Goal: Transaction & Acquisition: Register for event/course

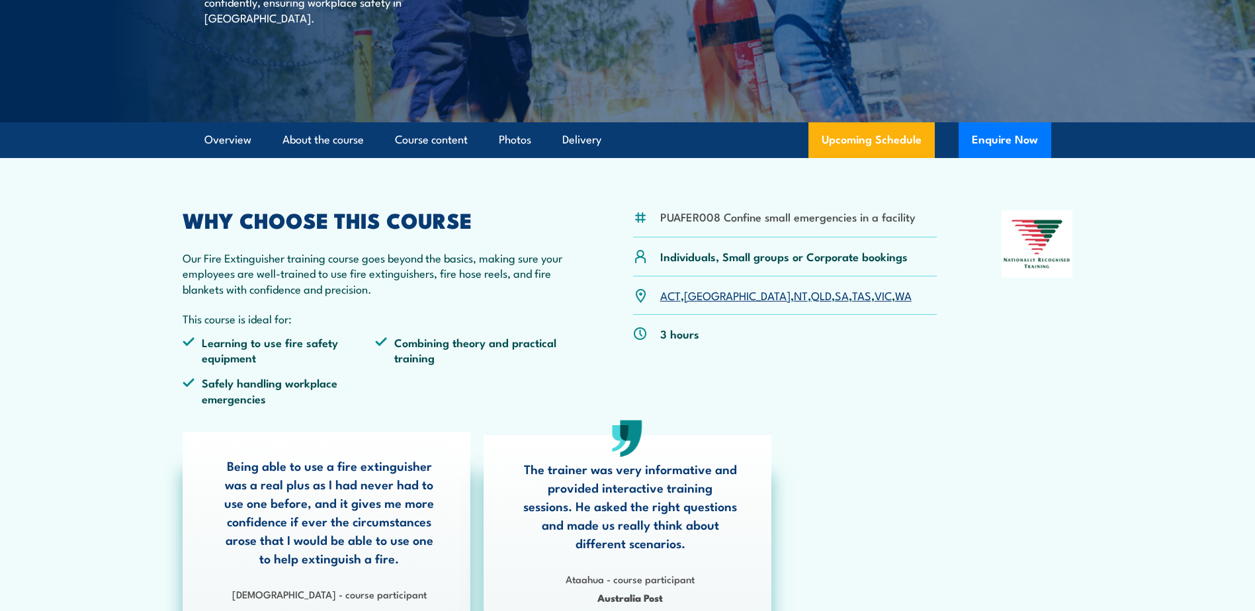
scroll to position [265, 0]
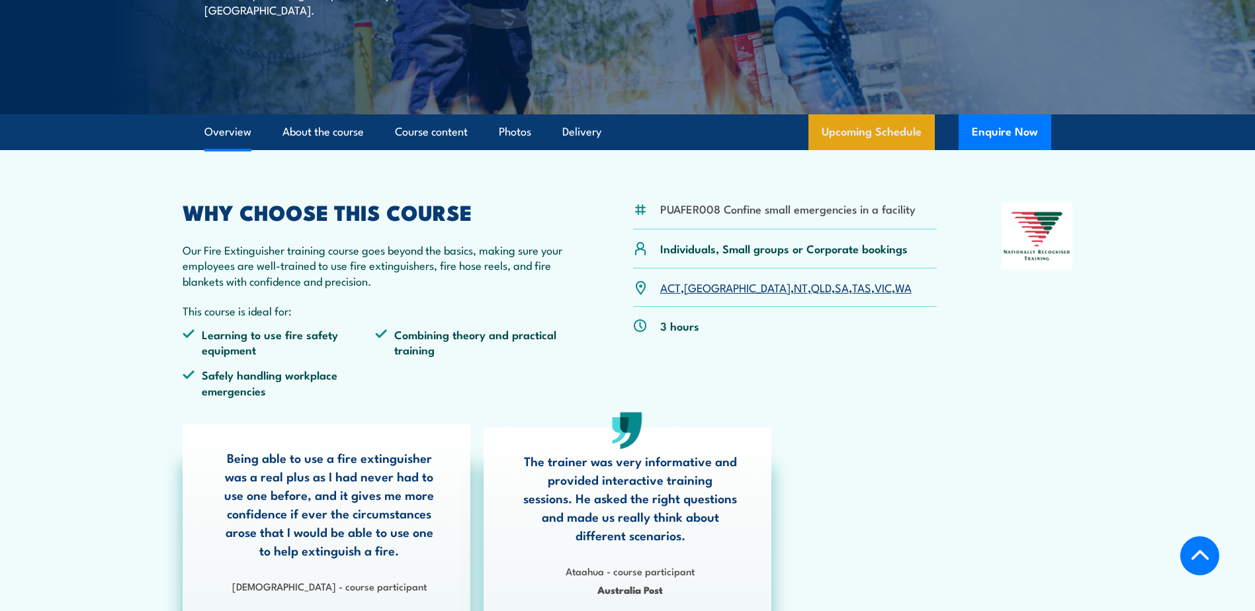
click at [868, 141] on link "Upcoming Schedule" at bounding box center [871, 132] width 126 height 36
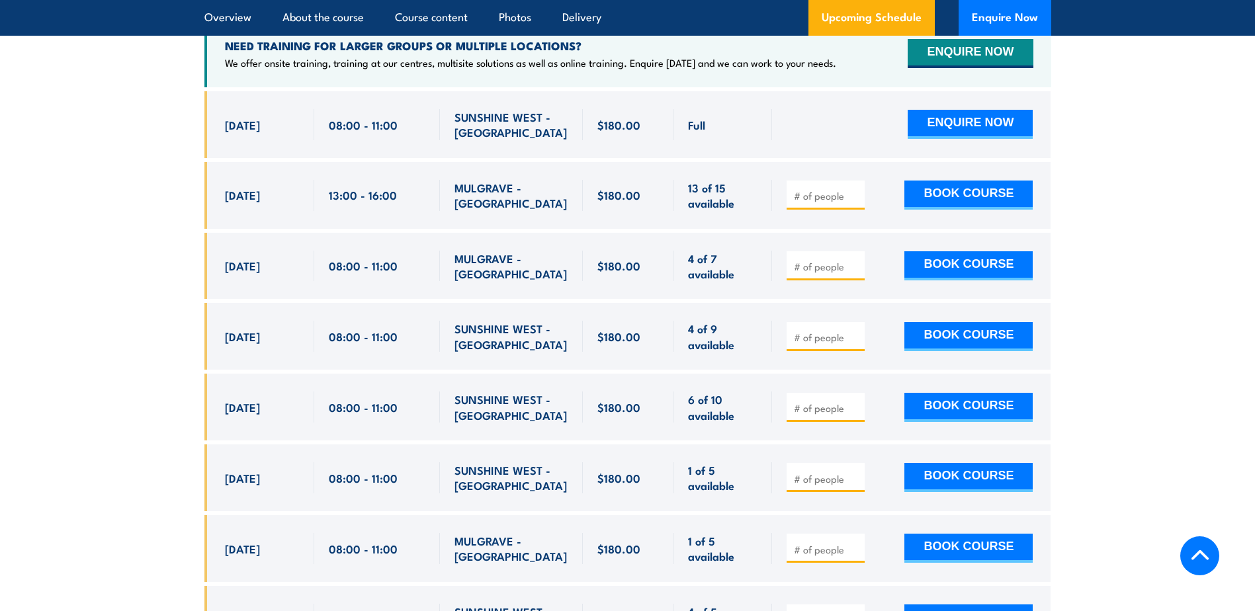
scroll to position [2419, 0]
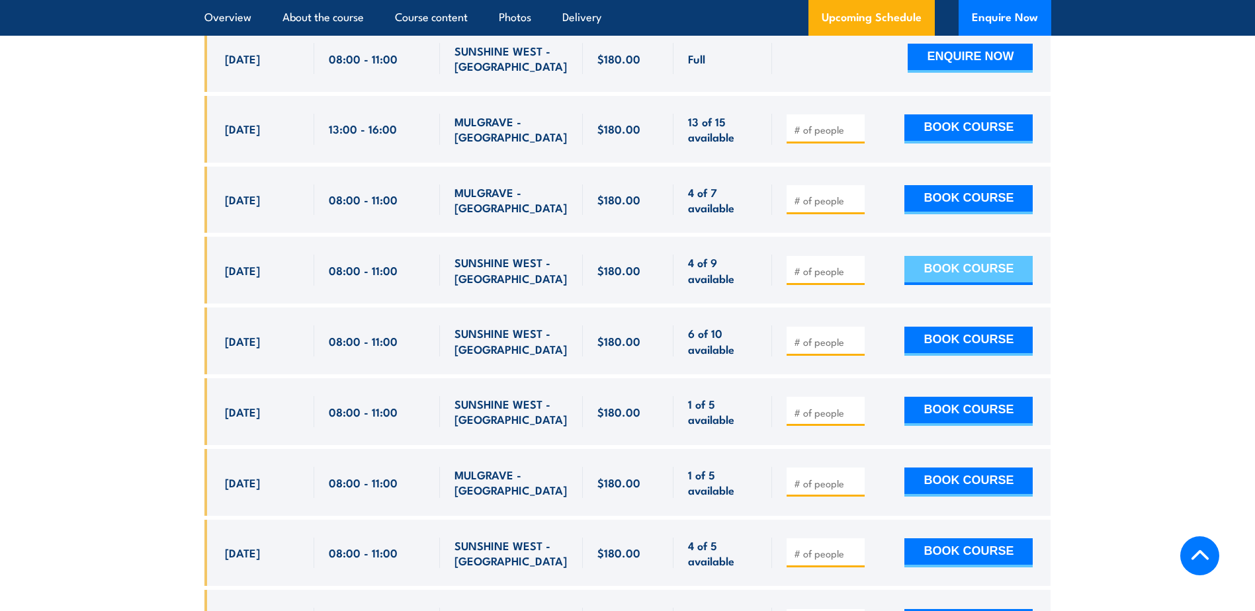
click at [922, 256] on button "BOOK COURSE" at bounding box center [968, 270] width 128 height 29
type input "1"
click at [957, 256] on button "BOOK COURSE" at bounding box center [968, 270] width 128 height 29
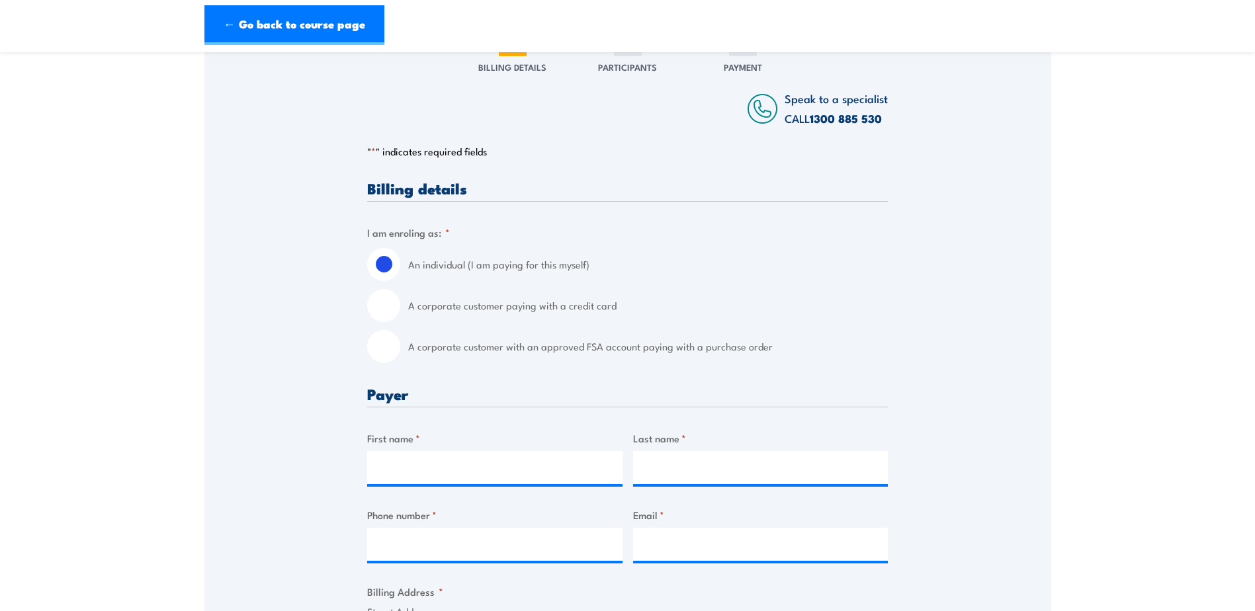
scroll to position [198, 0]
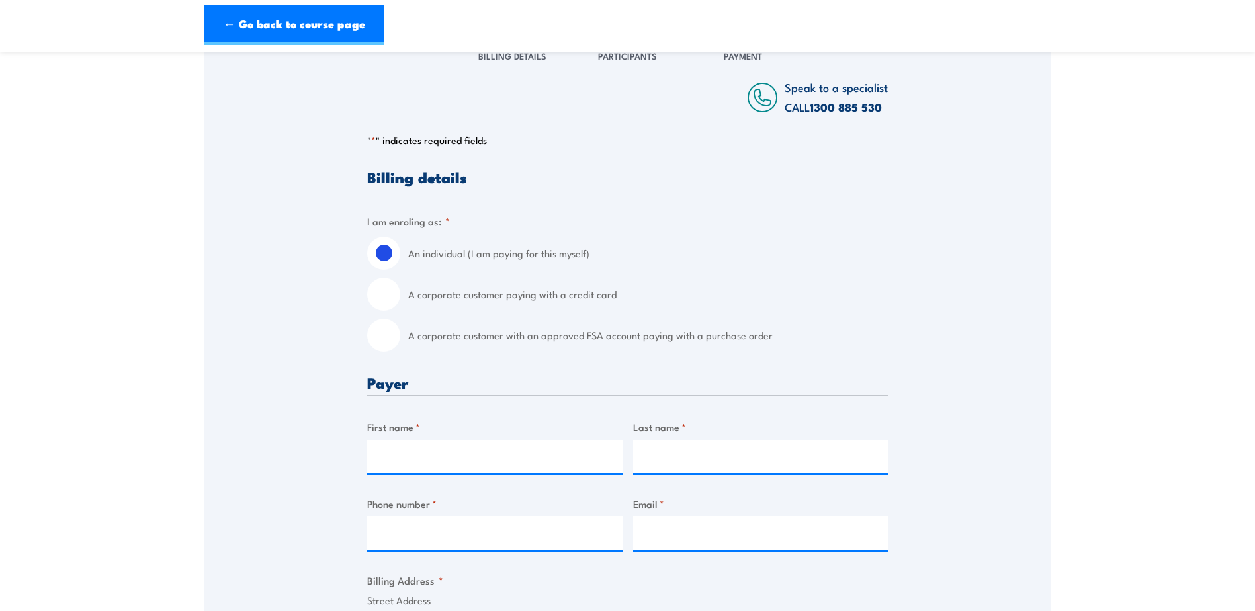
click at [554, 293] on label "A corporate customer paying with a credit card" at bounding box center [648, 294] width 480 height 33
click at [400, 293] on input "A corporate customer paying with a credit card" at bounding box center [383, 294] width 33 height 33
radio input "true"
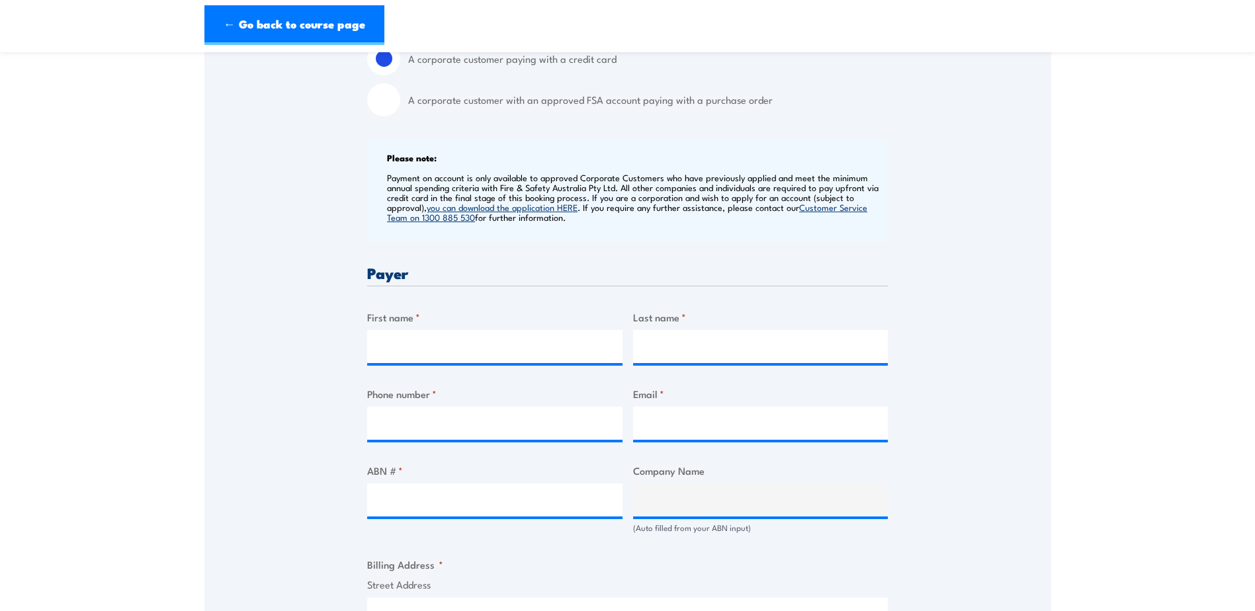
scroll to position [463, 0]
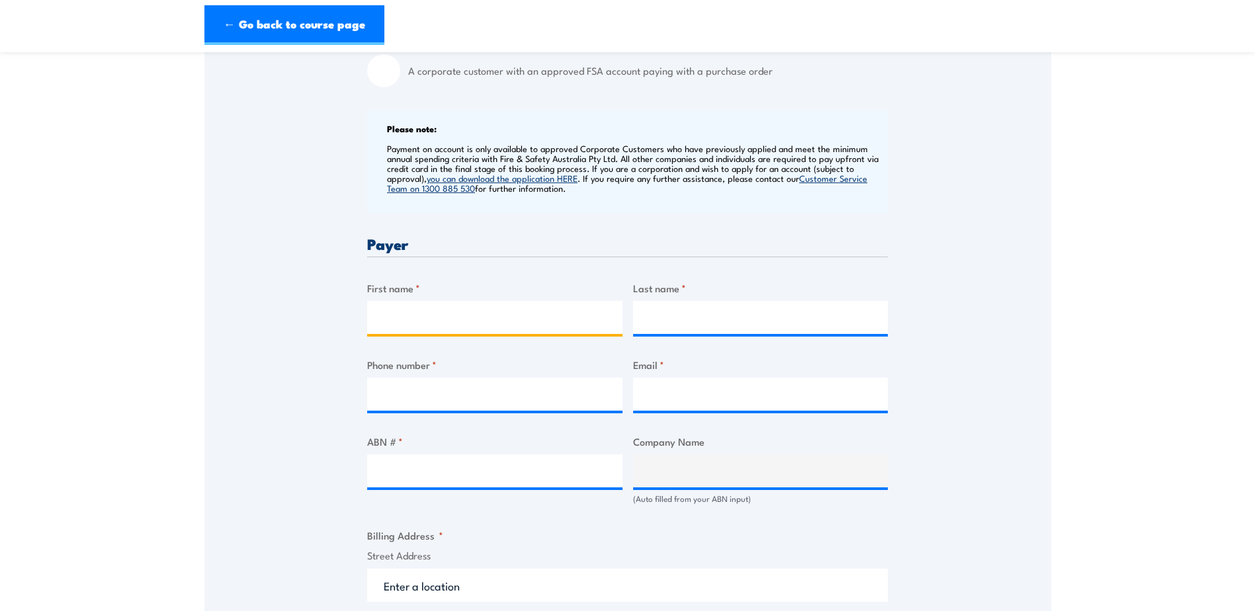
click at [431, 321] on input "First name *" at bounding box center [494, 317] width 255 height 33
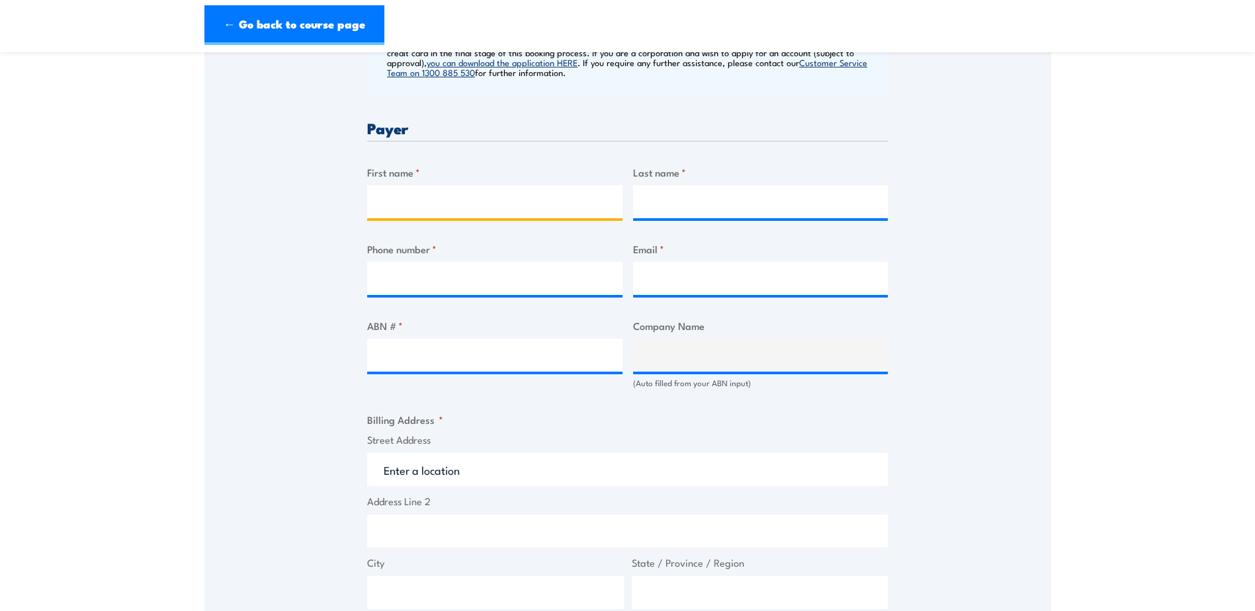
scroll to position [595, 0]
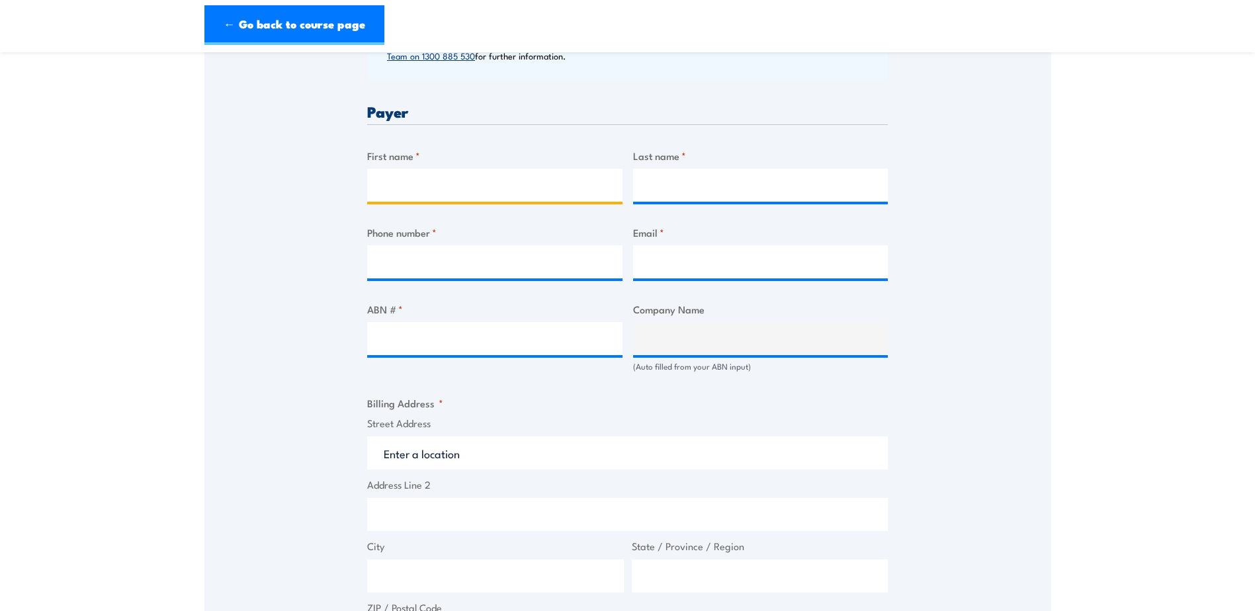
click at [404, 181] on input "First name *" at bounding box center [494, 185] width 255 height 33
type input "Sioned"
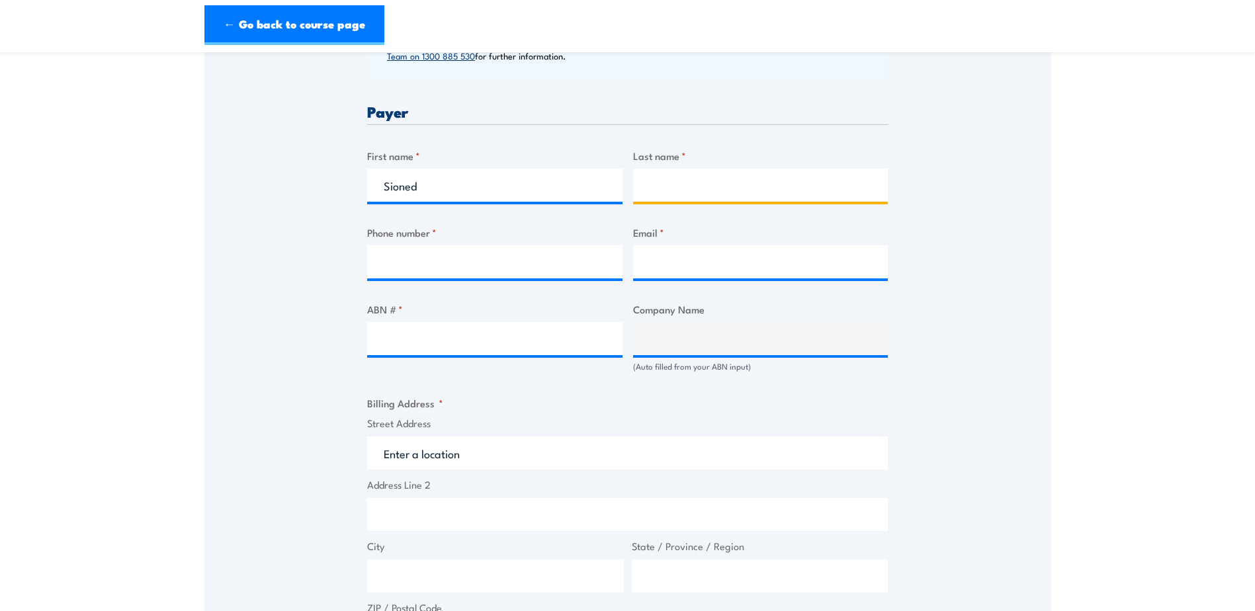
click at [652, 185] on input "Last name *" at bounding box center [760, 185] width 255 height 33
type input "Walker"
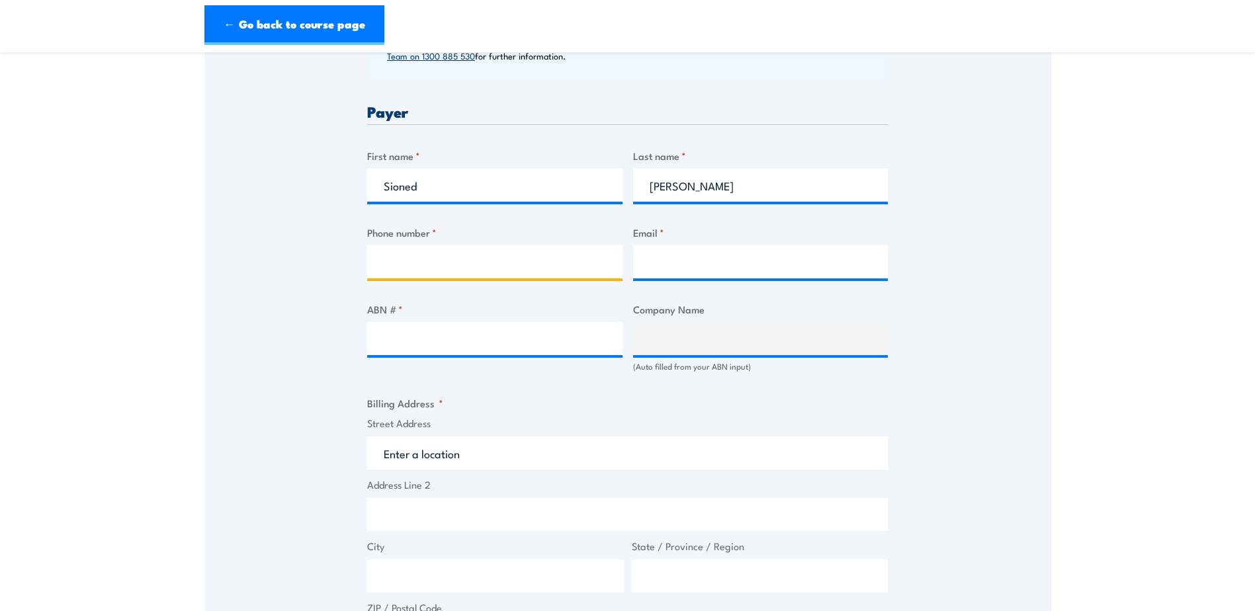
click at [462, 265] on input "Phone number *" at bounding box center [494, 261] width 255 height 33
type input "0423129535"
click at [721, 259] on input "Email *" at bounding box center [760, 261] width 255 height 33
type input "sioned.w@risk2solution.com"
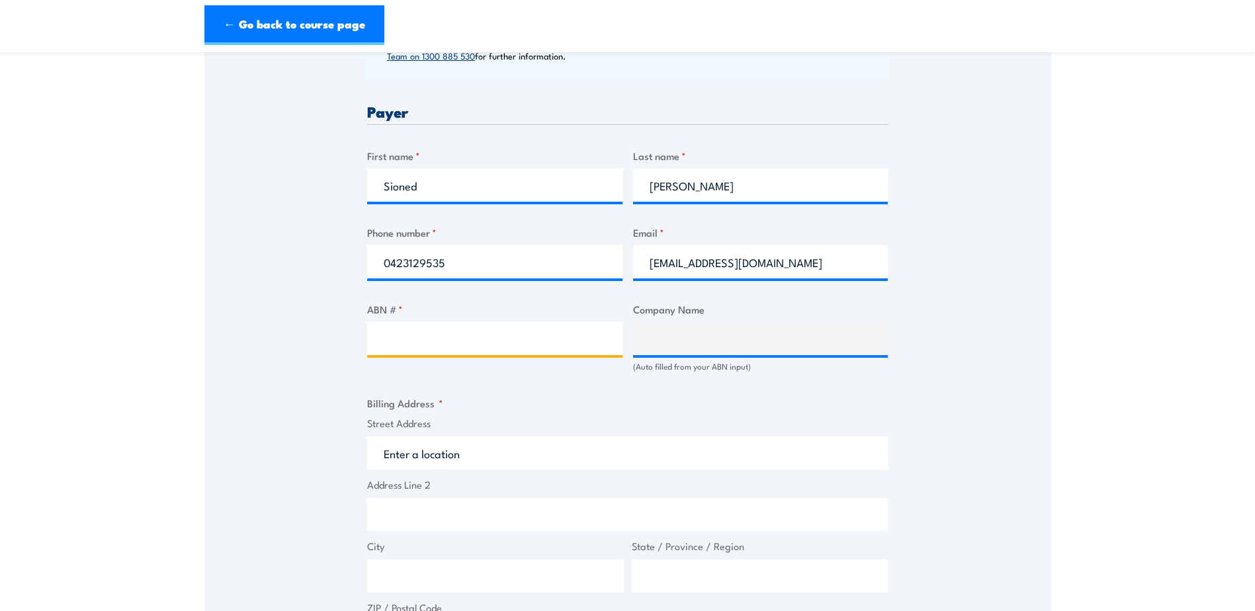
click at [464, 345] on input "ABN # *" at bounding box center [494, 338] width 255 height 33
click at [416, 346] on input "ABN # *" at bounding box center [494, 338] width 255 height 33
paste input "91 128 669 554"
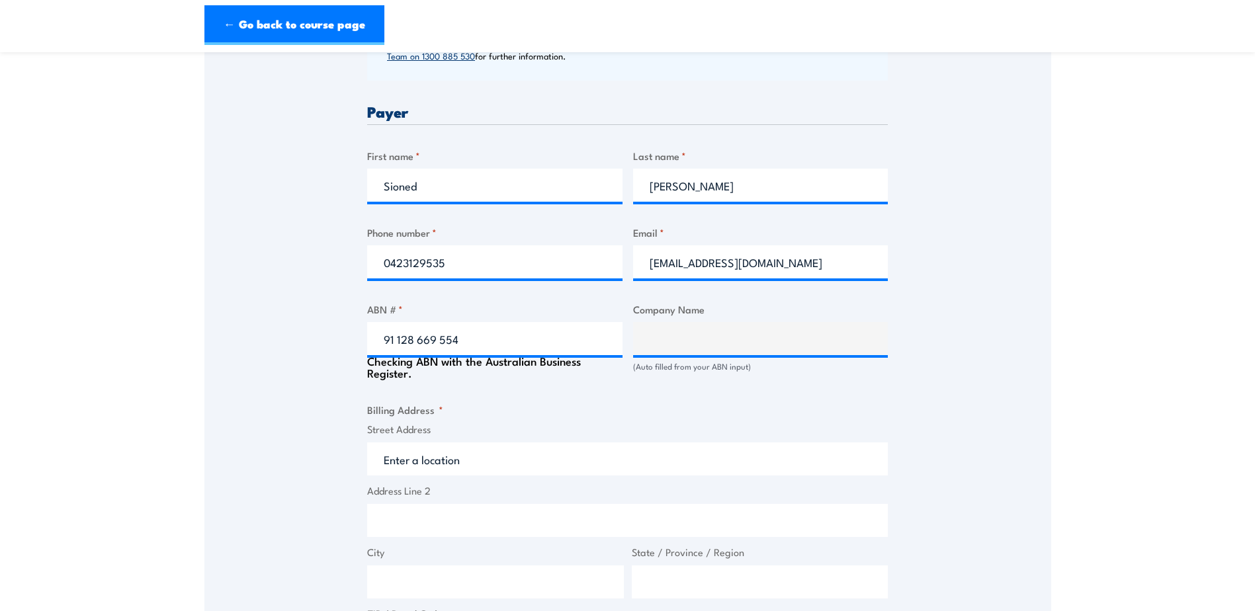
click at [227, 416] on div "Speak to a specialist CALL 1300 885 530 CALL 1300 885 530 " * " indicates requi…" at bounding box center [627, 325] width 847 height 1382
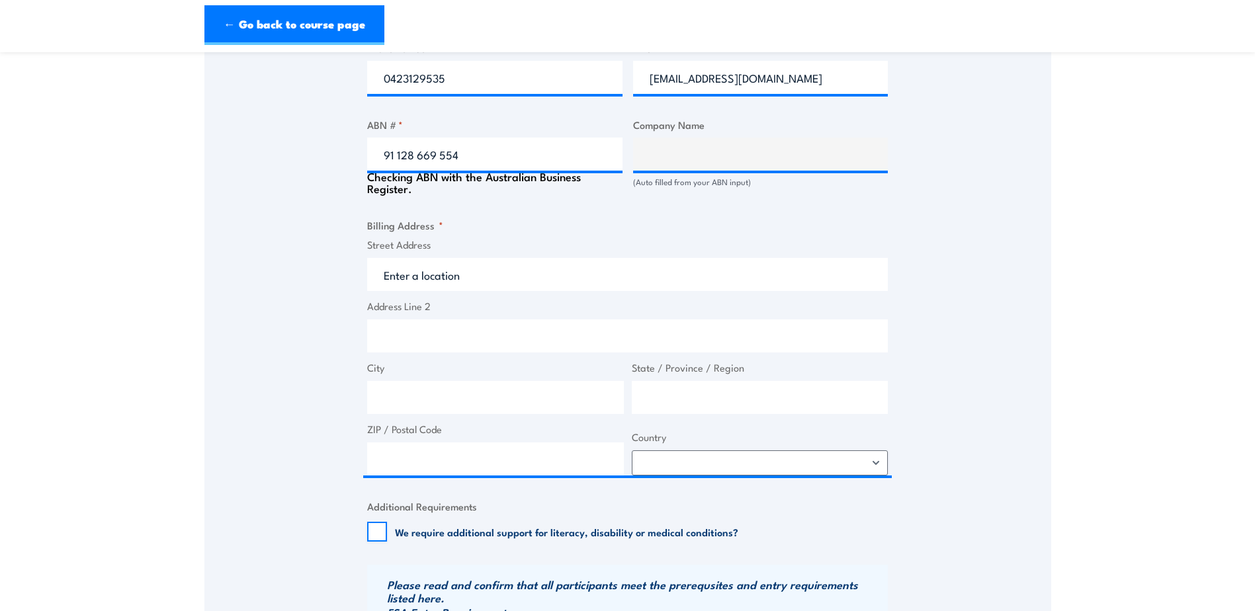
scroll to position [794, 0]
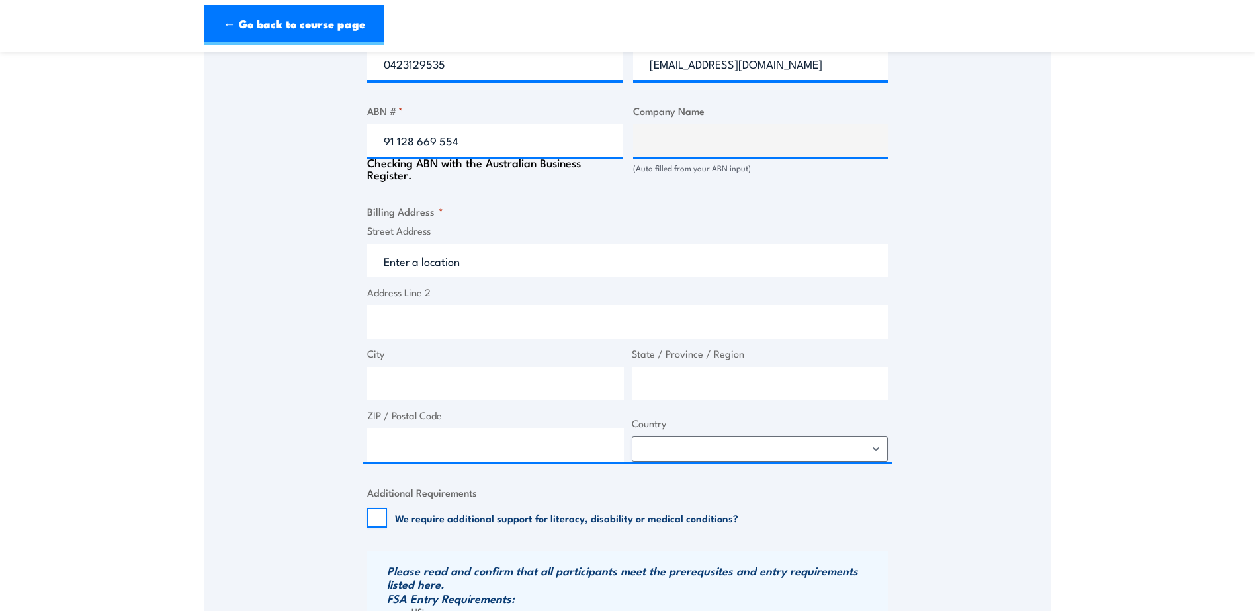
click at [458, 232] on label "Street Address" at bounding box center [627, 231] width 521 height 15
click at [458, 244] on input "Street Address" at bounding box center [627, 260] width 521 height 33
click at [449, 213] on fieldset "Billing Address * Street Address Address Line 2 City State / Province / Region …" at bounding box center [627, 333] width 521 height 258
click at [424, 230] on label "Street Address" at bounding box center [627, 231] width 521 height 15
click at [424, 244] on input "Street Address" at bounding box center [627, 260] width 521 height 33
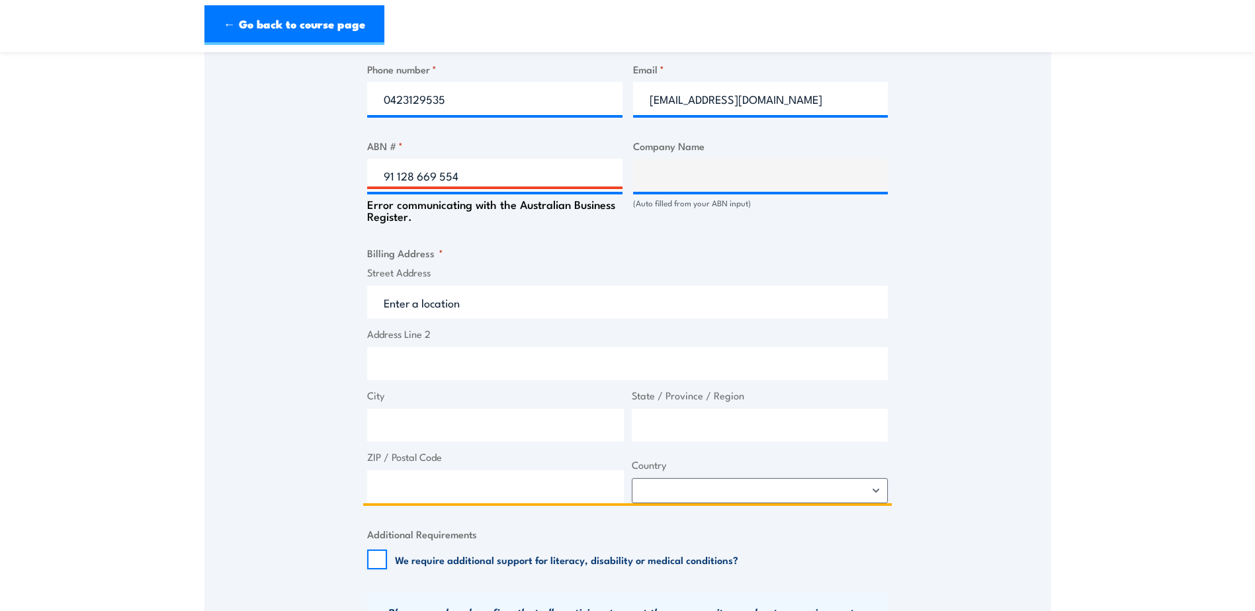
scroll to position [728, 0]
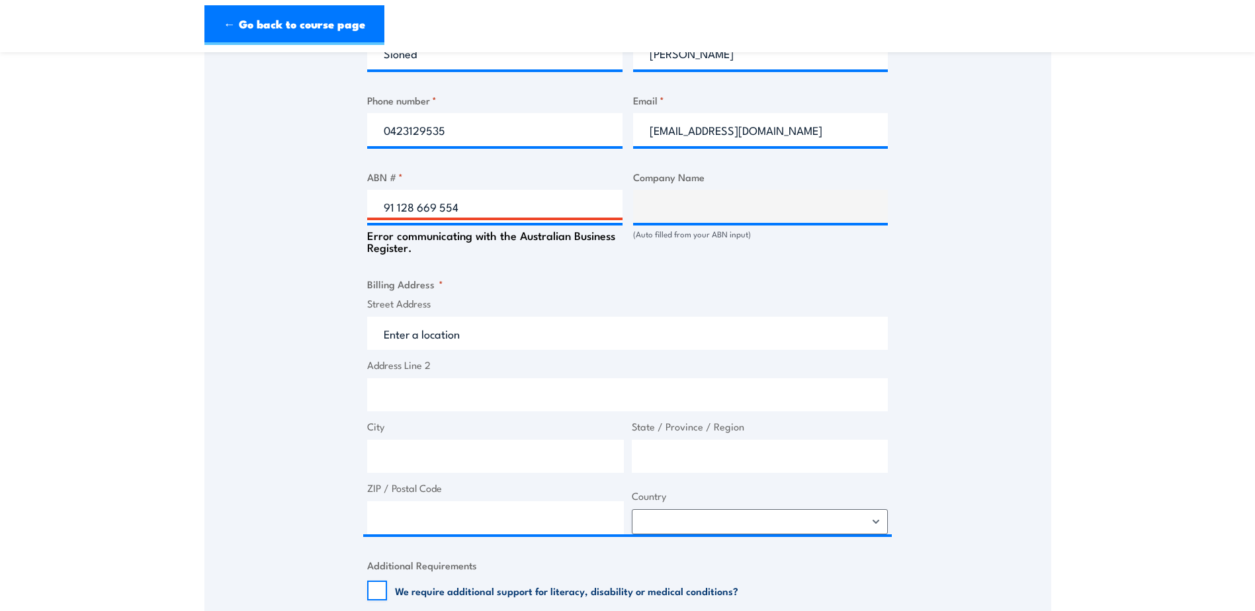
click at [572, 278] on fieldset "Billing Address * Street Address Address Line 2 City State / Province / Region …" at bounding box center [627, 406] width 521 height 258
click at [480, 206] on input "91 128 669 554" at bounding box center [494, 206] width 255 height 33
click at [389, 206] on input "91 128 669 554" at bounding box center [494, 206] width 255 height 33
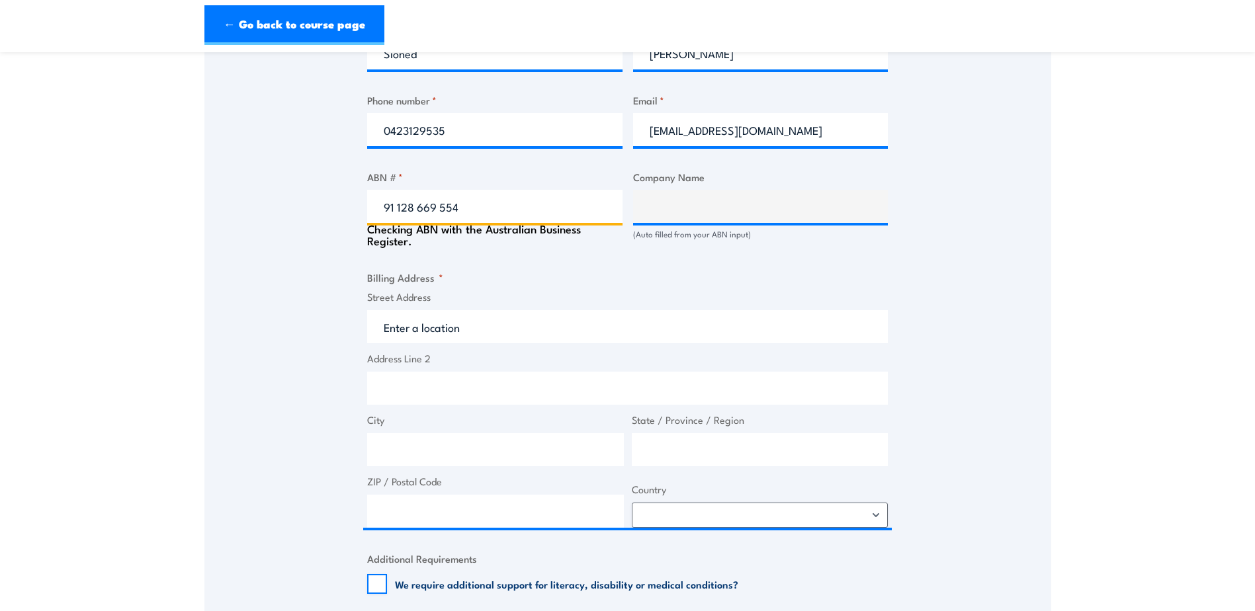
type input "91 128 669 554"
click at [472, 280] on fieldset "Billing Address * Street Address Address Line 2 City State / Province / Region …" at bounding box center [627, 399] width 521 height 258
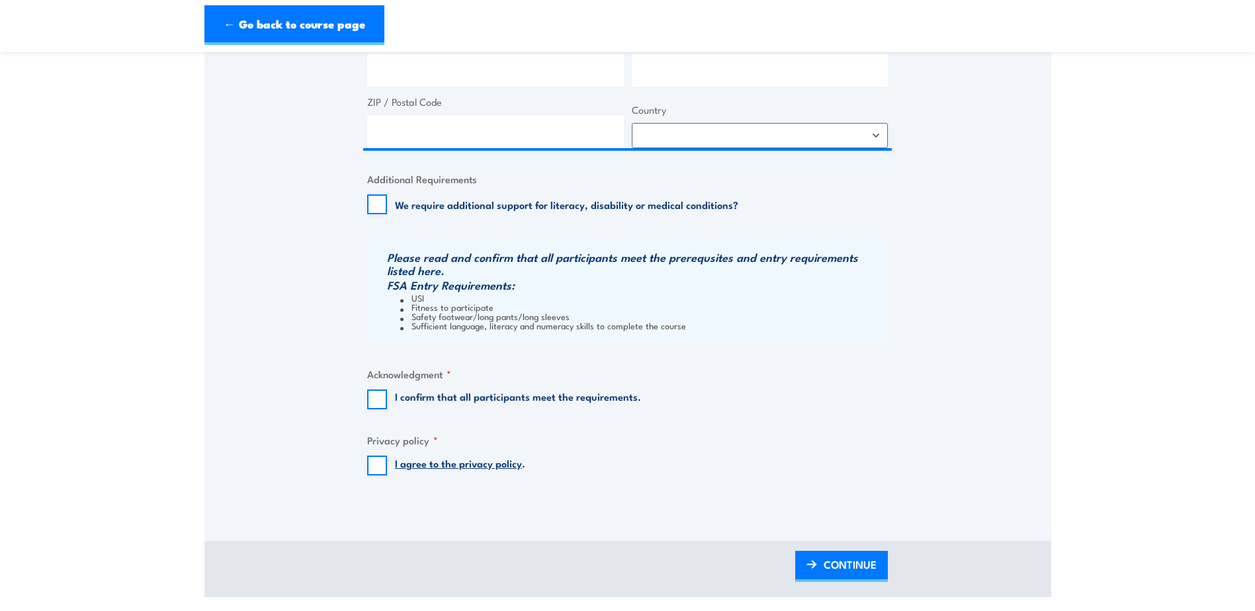
scroll to position [1125, 0]
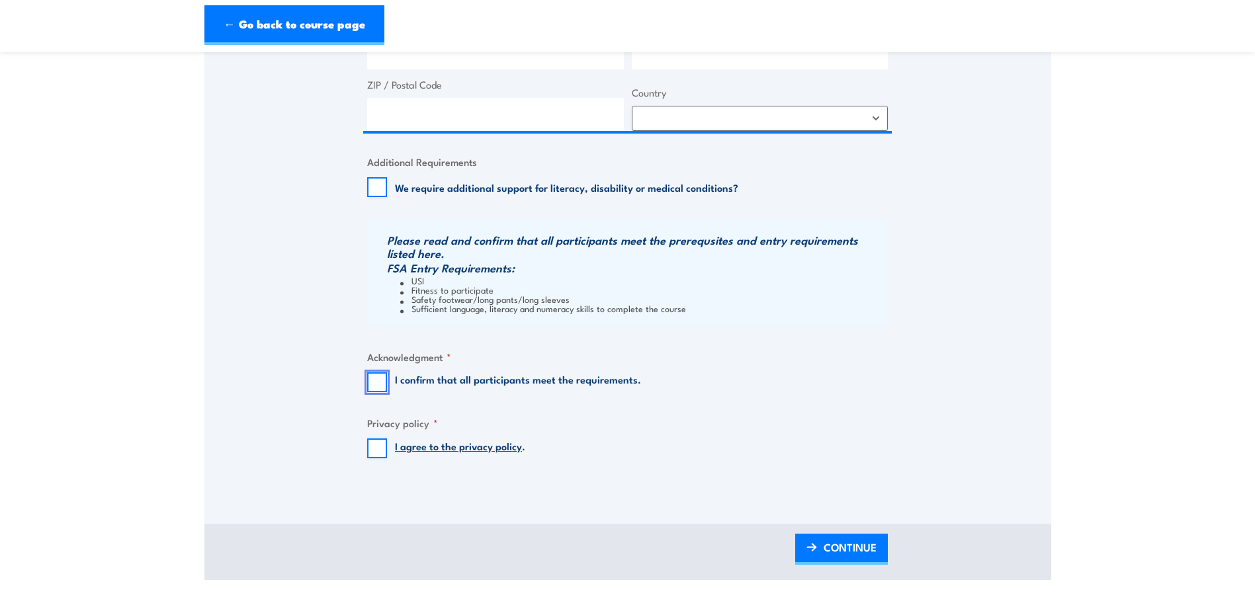
click at [380, 383] on input "I confirm that all participants meet the requirements." at bounding box center [377, 382] width 20 height 20
checkbox input "true"
click at [372, 450] on input "I agree to the privacy policy ." at bounding box center [377, 449] width 20 height 20
checkbox input "true"
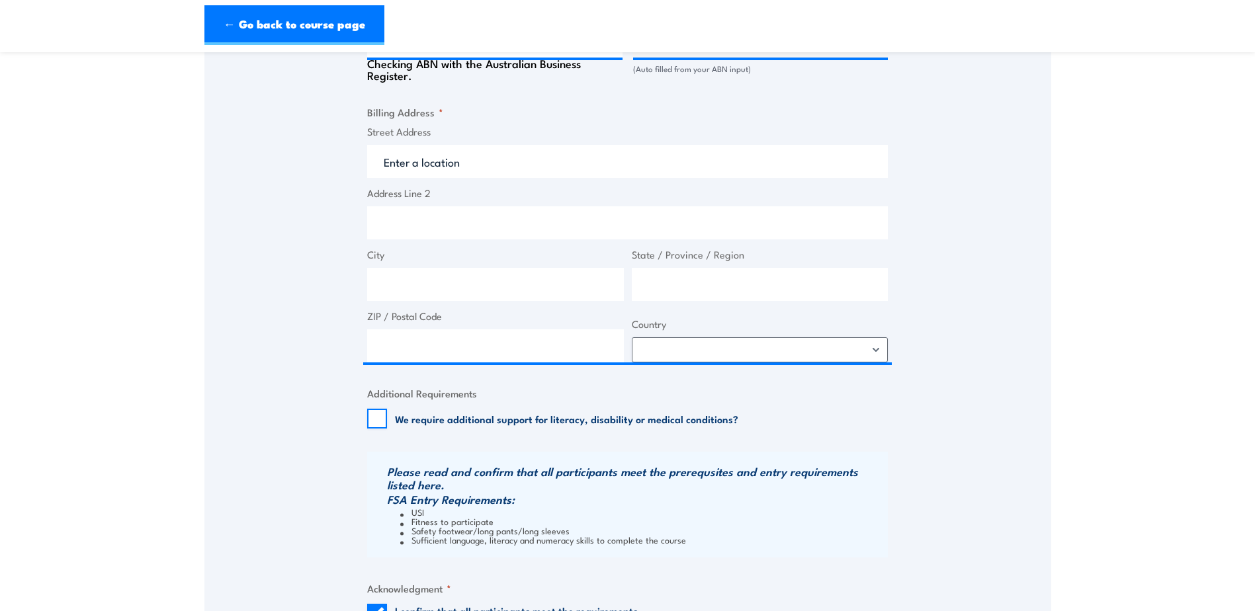
scroll to position [860, 0]
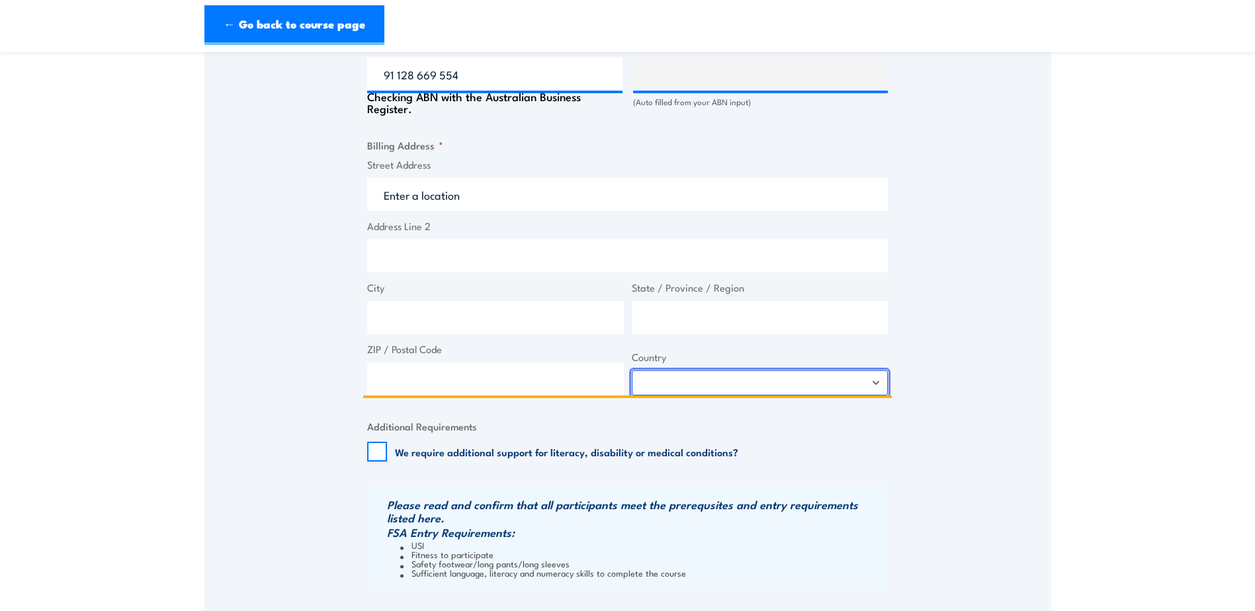
click at [644, 384] on select "Afghanistan Albania Algeria American Samoa Andorra Angola Anguilla Antarctica A…" at bounding box center [760, 382] width 257 height 25
select select "Australia"
click at [632, 370] on select "Afghanistan Albania Algeria American Samoa Andorra Angola Anguilla Antarctica A…" at bounding box center [760, 382] width 257 height 25
click at [468, 304] on input "City" at bounding box center [495, 317] width 257 height 33
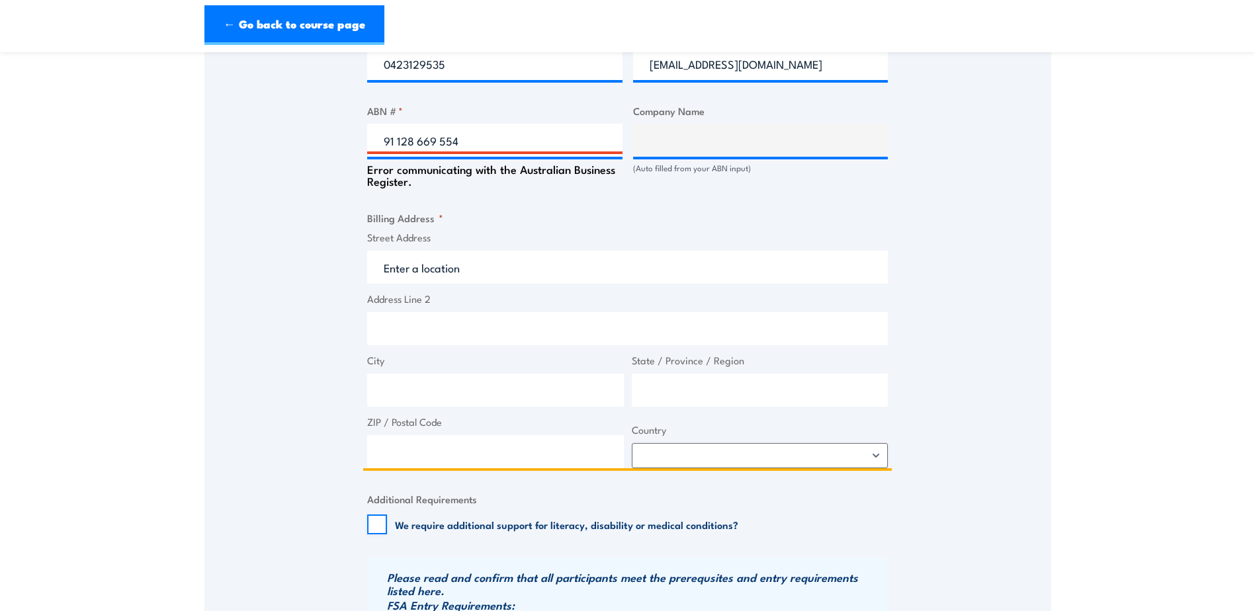
scroll to position [728, 0]
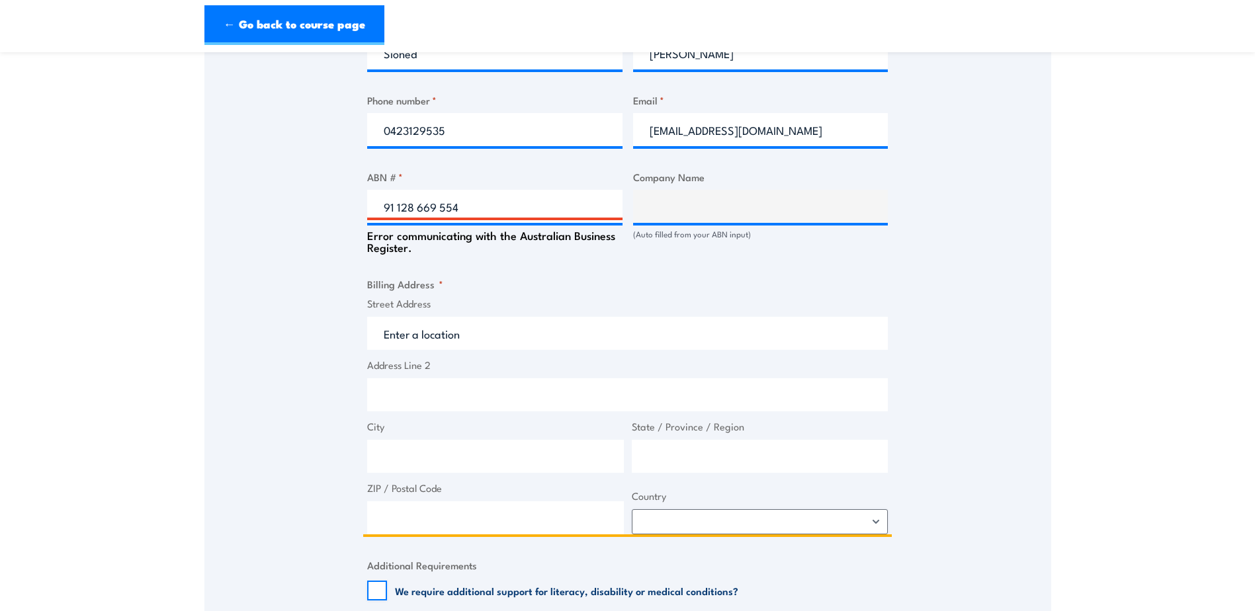
click at [475, 337] on input "Street Address" at bounding box center [627, 333] width 521 height 33
click at [513, 331] on input "Street Address" at bounding box center [627, 333] width 521 height 33
drag, startPoint x: 492, startPoint y: 337, endPoint x: 404, endPoint y: 336, distance: 88.0
click at [404, 336] on input "Street Address" at bounding box center [627, 333] width 521 height 33
paste input "U7, 333 Queensport Road North,"
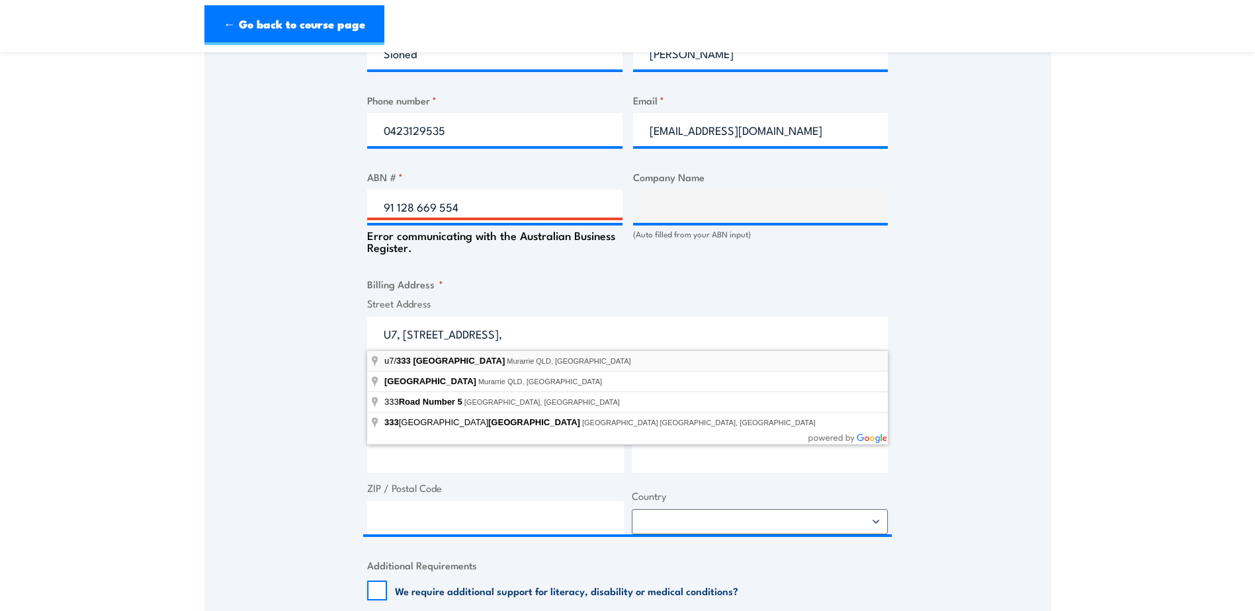
type input "u7/333 Queensport Road North, Murarrie QLD, Australia"
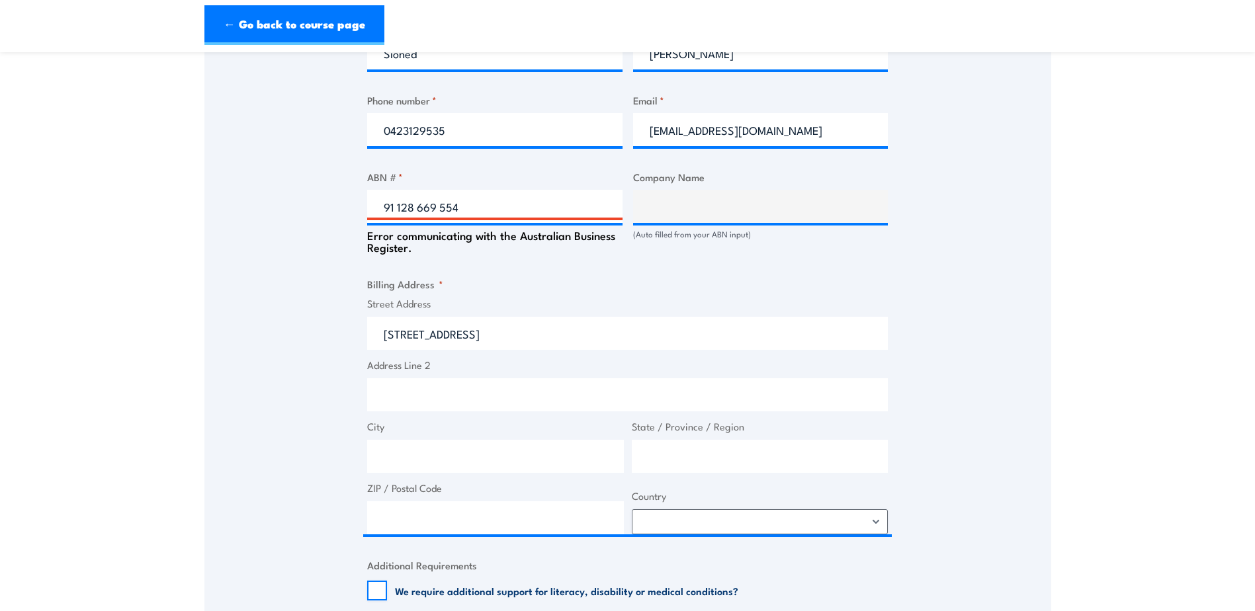
type input "333 Queensport Rd N"
type input "Murarrie"
type input "Queensland"
type input "4172"
click at [634, 223] on div at bounding box center [760, 206] width 255 height 33
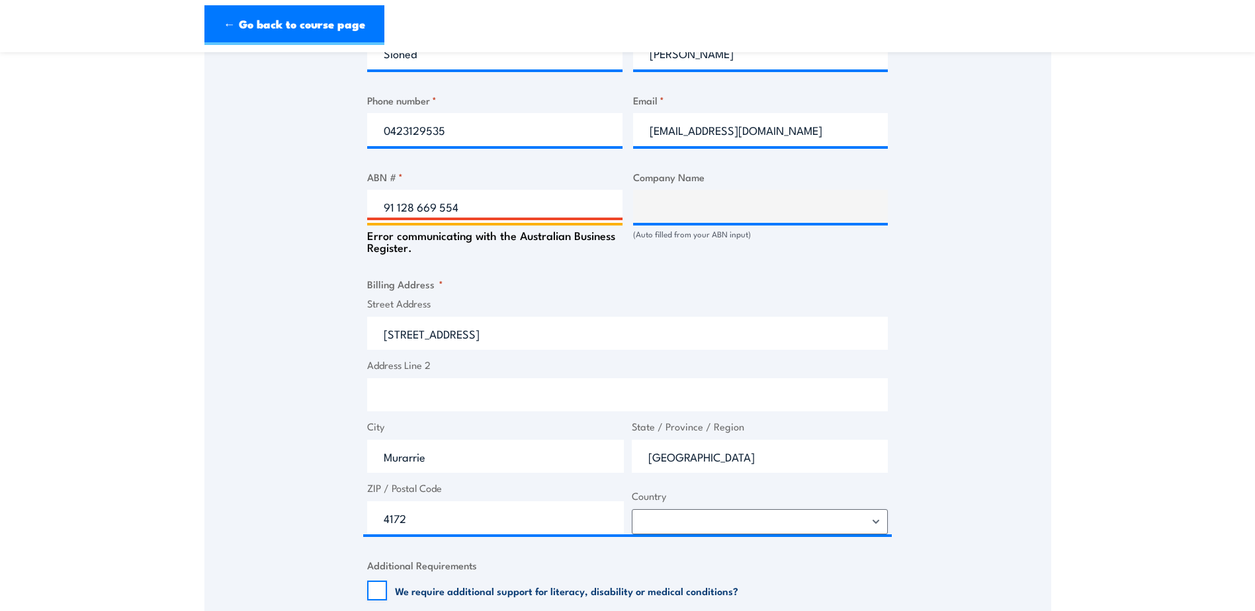
click at [529, 210] on input "91 128 669 554" at bounding box center [494, 206] width 255 height 33
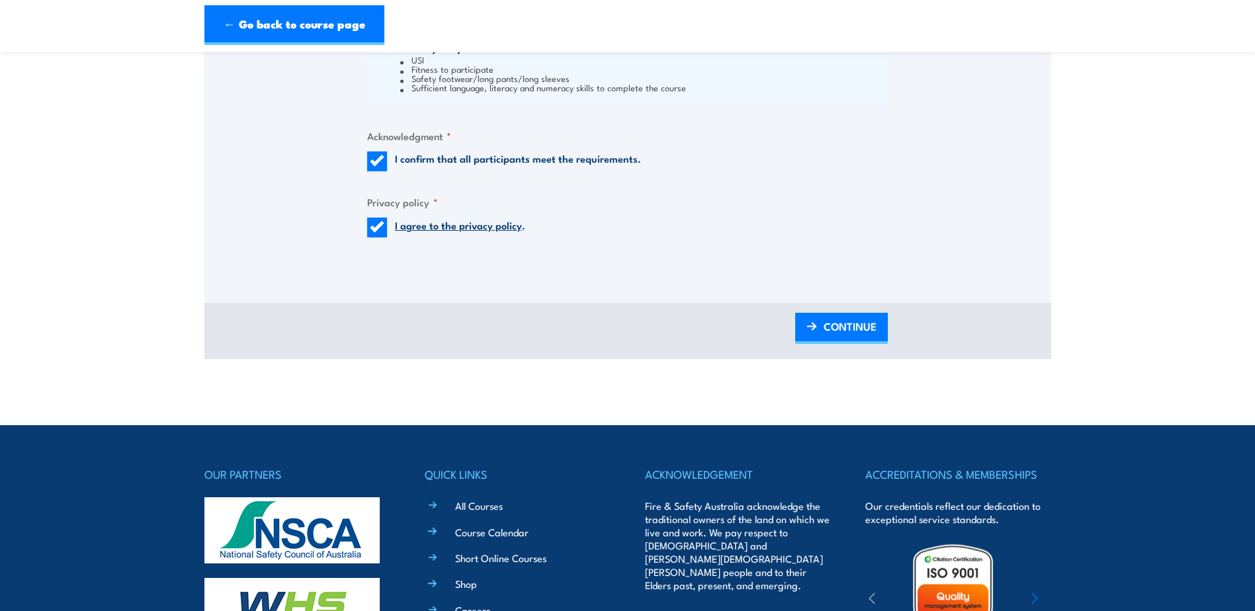
scroll to position [1522, 0]
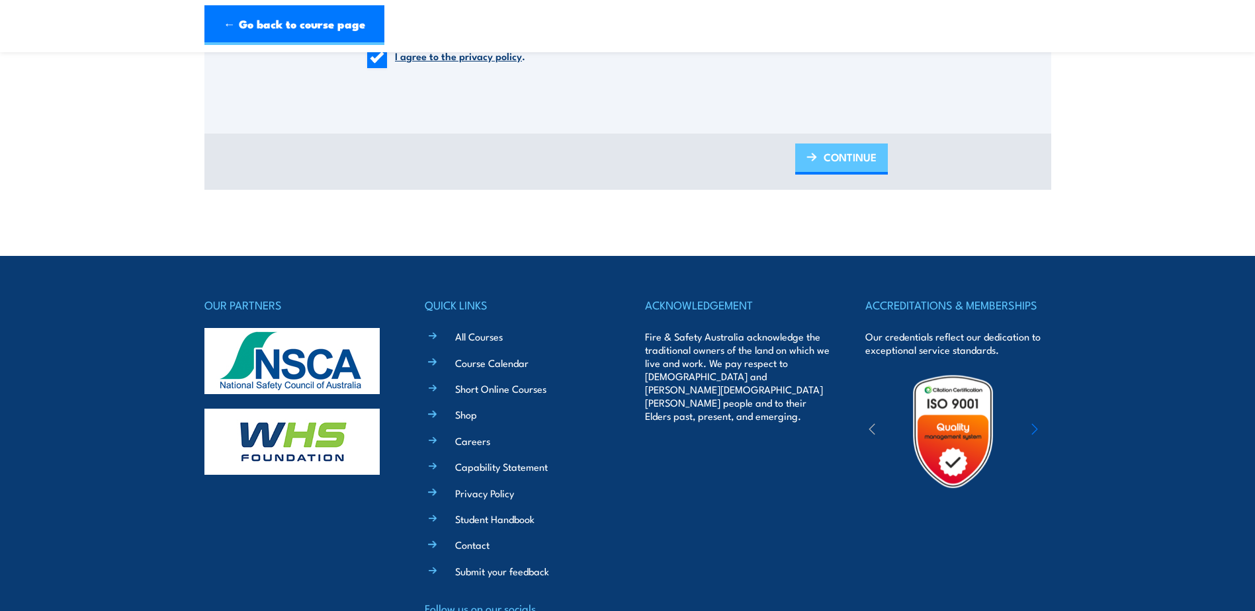
click at [824, 158] on span "CONTINUE" at bounding box center [850, 157] width 53 height 35
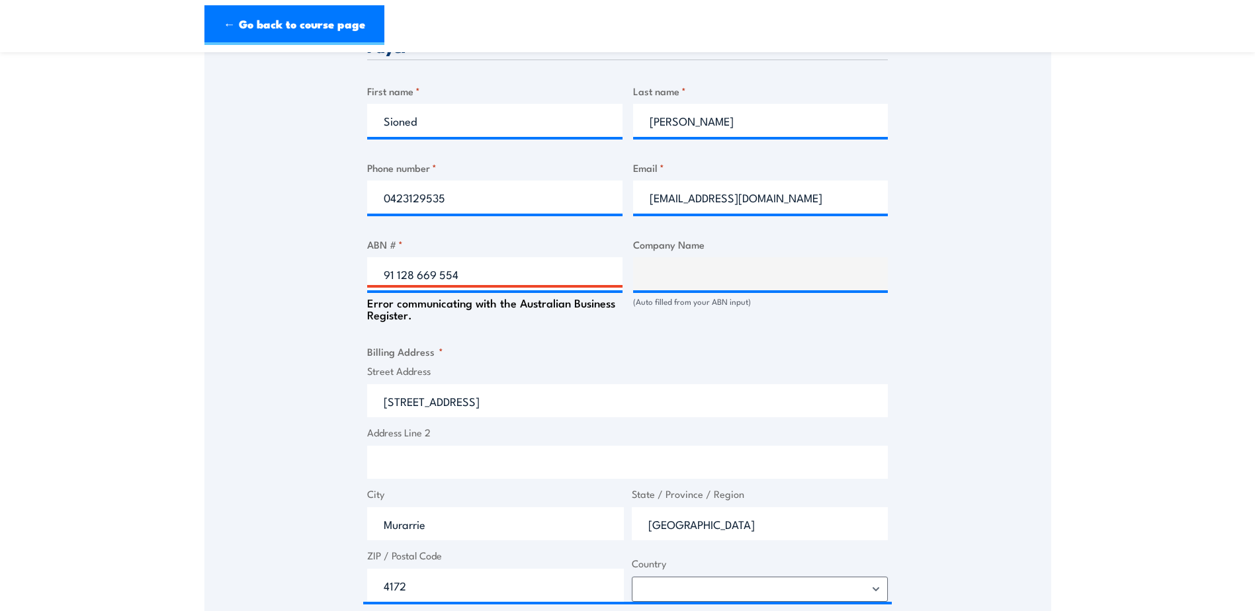
scroll to position [662, 0]
click at [419, 274] on input "91 128 669 554" at bounding box center [494, 272] width 255 height 33
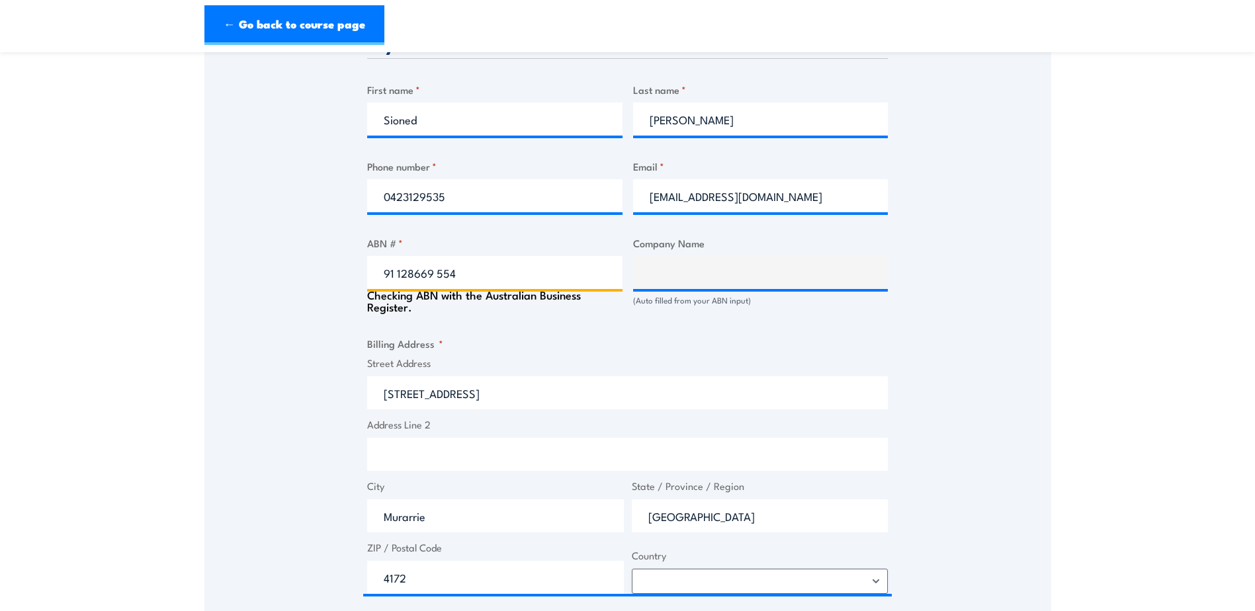
click at [436, 273] on input "91 128669 554" at bounding box center [494, 272] width 255 height 33
click at [398, 272] on input "91 128669554" at bounding box center [494, 272] width 255 height 33
click at [456, 271] on input "91128669554" at bounding box center [494, 272] width 255 height 33
type input "91128669554"
click at [511, 344] on fieldset "Billing Address * Street Address 333 Queensport Rd N Address Line 2 City Murarr…" at bounding box center [627, 465] width 521 height 258
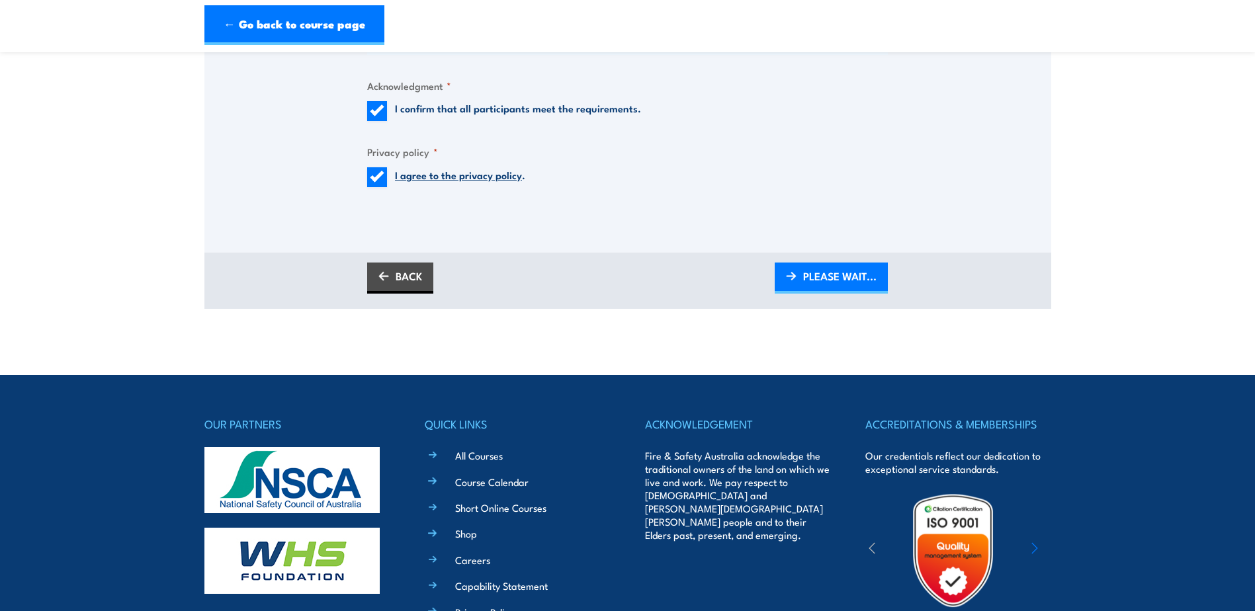
scroll to position [1389, 0]
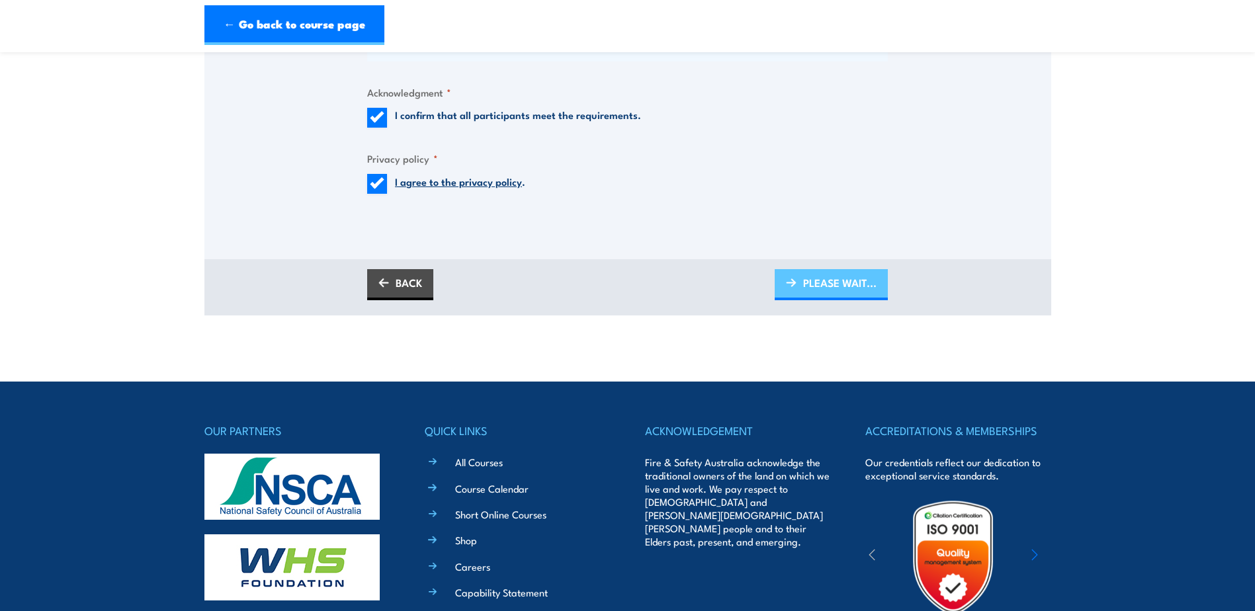
click at [803, 289] on span "PLEASE WAIT..." at bounding box center [839, 282] width 73 height 35
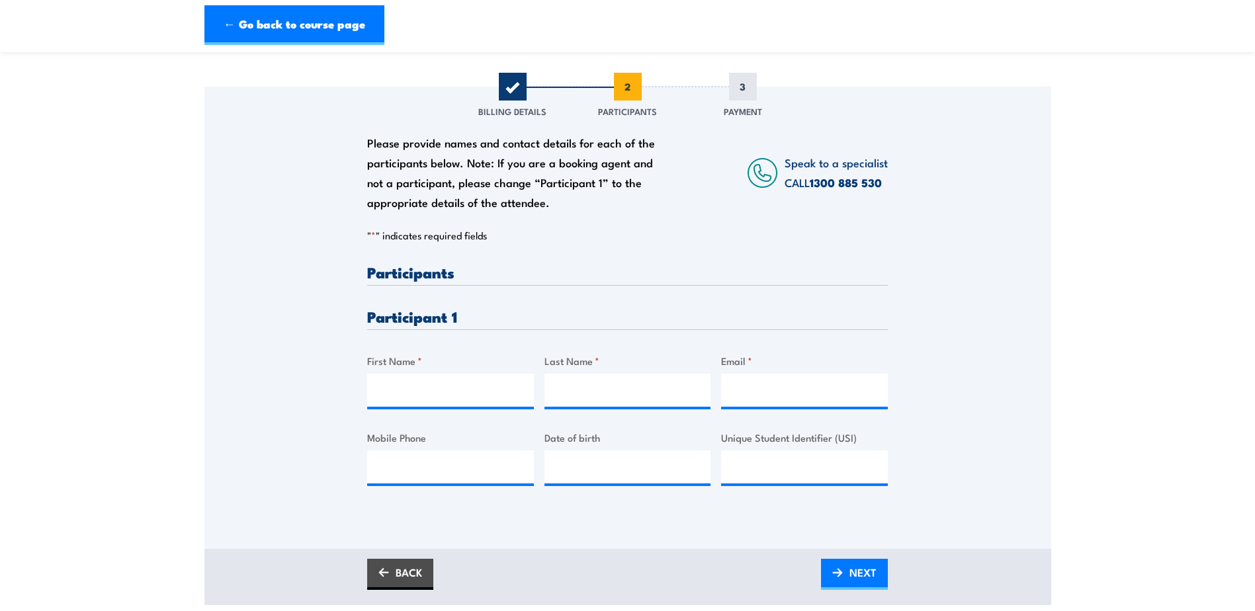
scroll to position [198, 0]
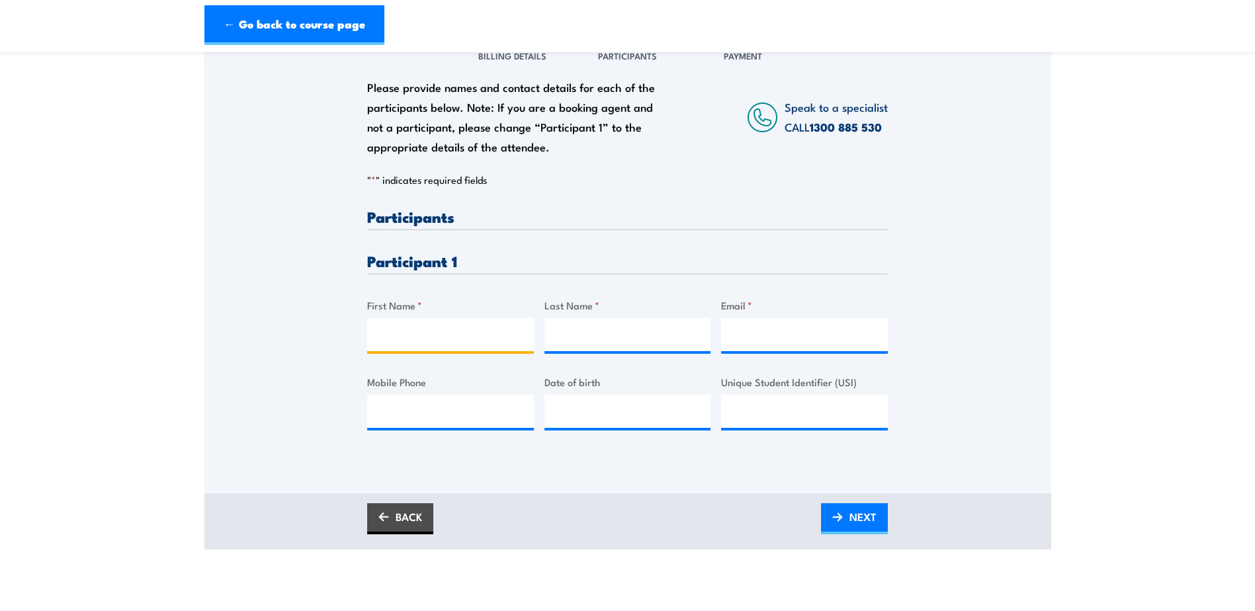
click at [443, 335] on input "First Name *" at bounding box center [450, 334] width 167 height 33
type input "Lina"
click at [618, 332] on input "Last Name *" at bounding box center [627, 334] width 167 height 33
type input "Kahla"
click at [795, 332] on input "Email *" at bounding box center [804, 334] width 167 height 33
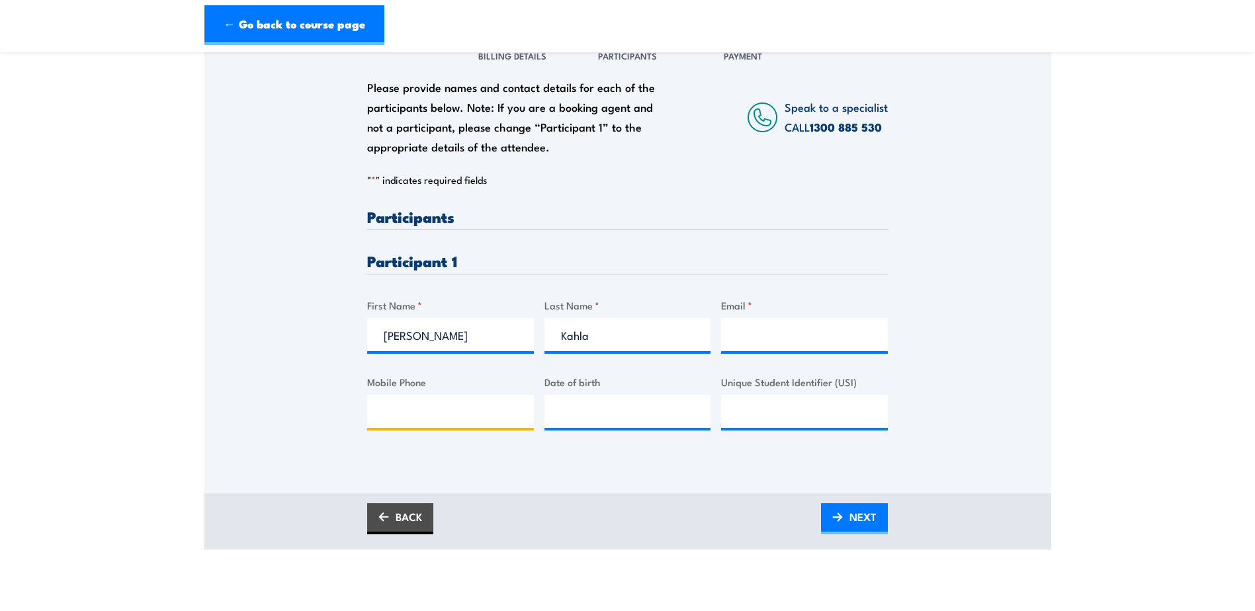
click at [410, 407] on input "Mobile Phone" at bounding box center [450, 411] width 167 height 33
click at [372, 419] on input "Mobile Phone" at bounding box center [450, 411] width 167 height 33
type input "0480368314"
type input "__/__/____"
click at [556, 409] on input "__/__/____" at bounding box center [627, 411] width 167 height 33
